Goal: Task Accomplishment & Management: Manage account settings

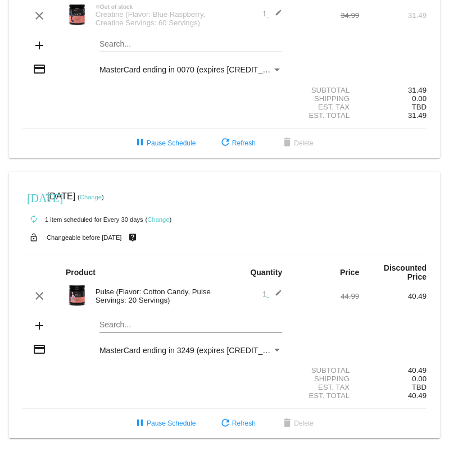
scroll to position [120, 0]
click at [141, 299] on div "Pulse (Flavor: Cotton Candy, Pulse Servings: 20 Servings)" at bounding box center [157, 296] width 135 height 17
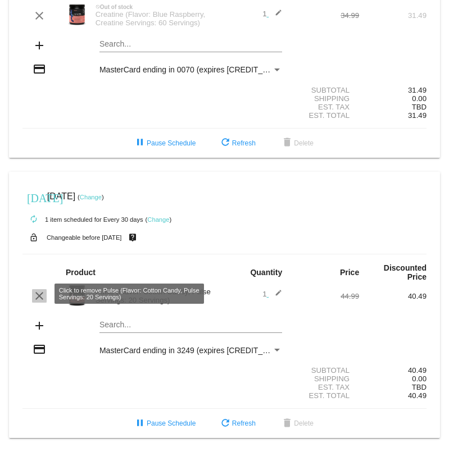
click at [39, 293] on mat-icon "clear" at bounding box center [39, 295] width 13 height 13
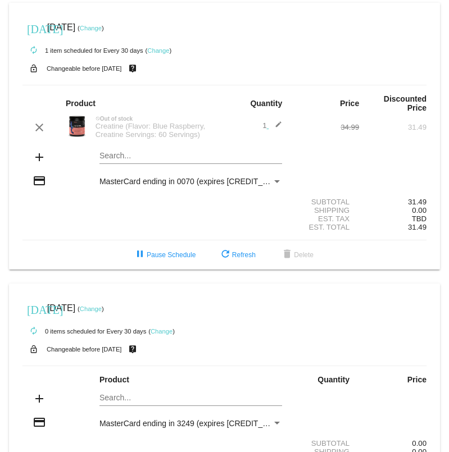
scroll to position [0, 0]
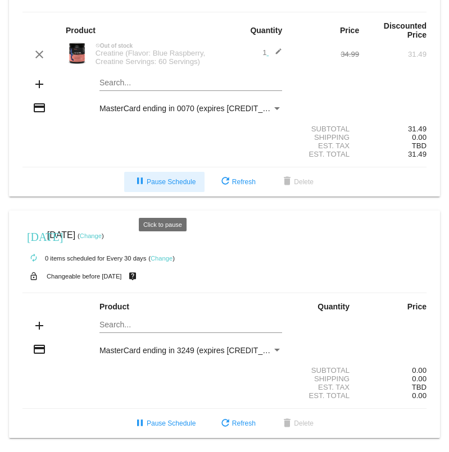
scroll to position [80, 0]
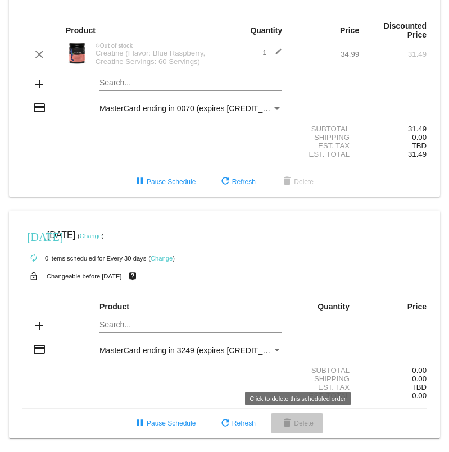
click at [300, 425] on span "delete Delete" at bounding box center [296, 424] width 33 height 8
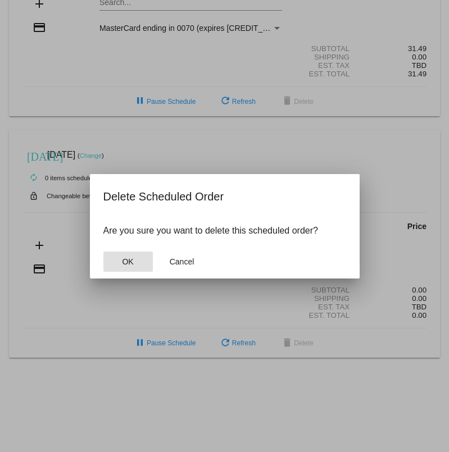
click at [125, 266] on button "OK" at bounding box center [127, 262] width 49 height 20
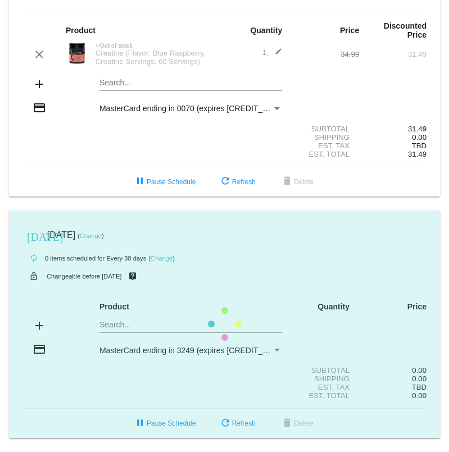
scroll to position [0, 0]
